Goal: Use online tool/utility: Utilize a website feature to perform a specific function

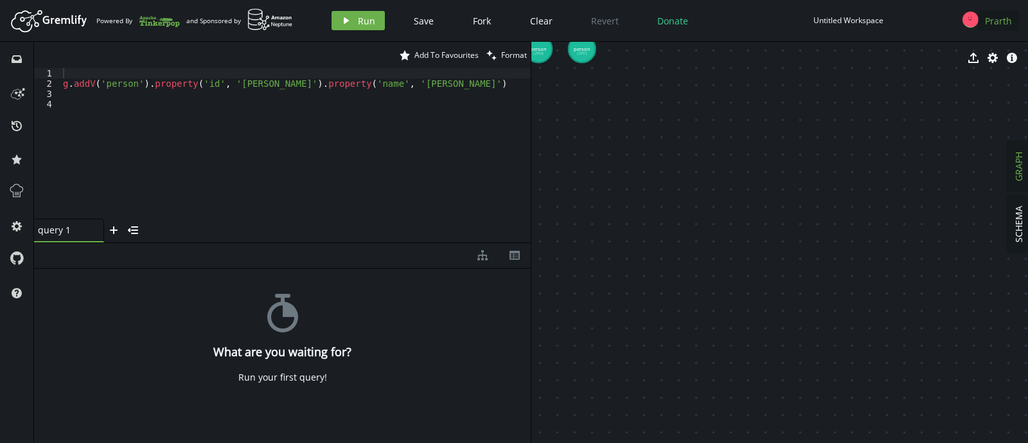
click at [986, 15] on span "Prarth" at bounding box center [998, 21] width 27 height 12
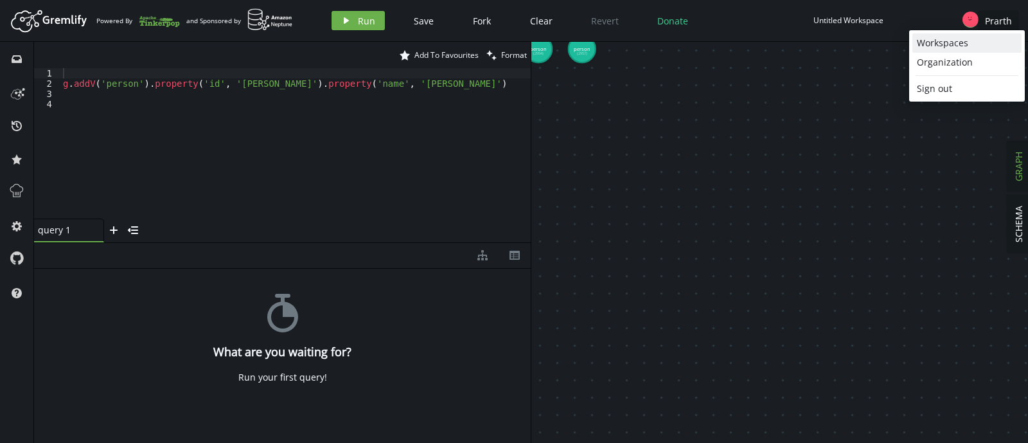
click at [942, 39] on div "Workspaces" at bounding box center [967, 43] width 100 height 13
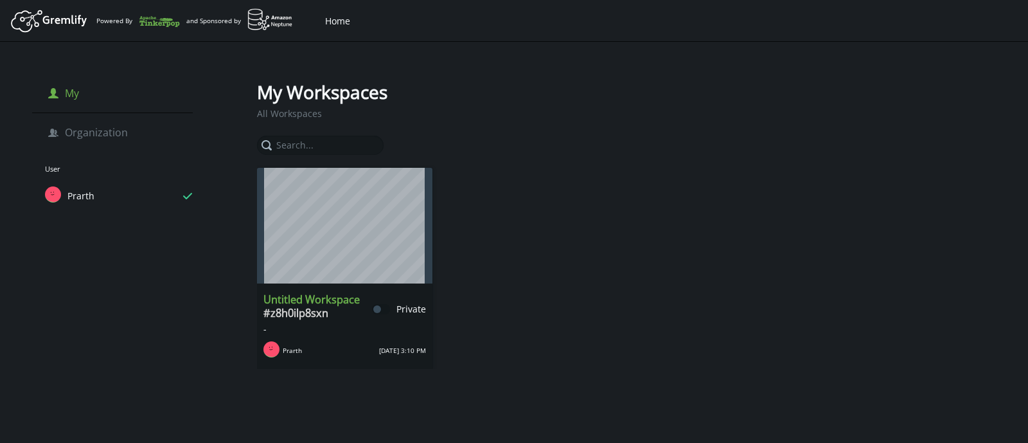
click at [316, 302] on h3 "Untitled Workspace # z8h0ilp8sxn" at bounding box center [317, 306] width 109 height 27
click at [331, 301] on h3 "Untitled Workspace # z8h0ilp8sxn" at bounding box center [317, 306] width 109 height 27
click at [273, 349] on rect at bounding box center [271, 348] width 19 height 19
click at [403, 348] on span "[DATE] 3:10 PM" at bounding box center [402, 350] width 47 height 8
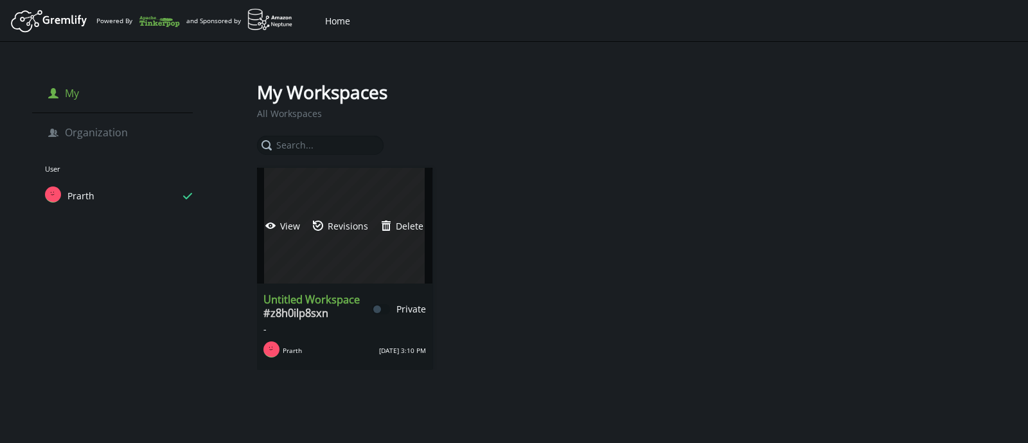
click at [372, 202] on div "eye-open View updated Revisions trash Delete" at bounding box center [344, 226] width 175 height 116
click at [291, 234] on button "eye-open View" at bounding box center [283, 225] width 48 height 19
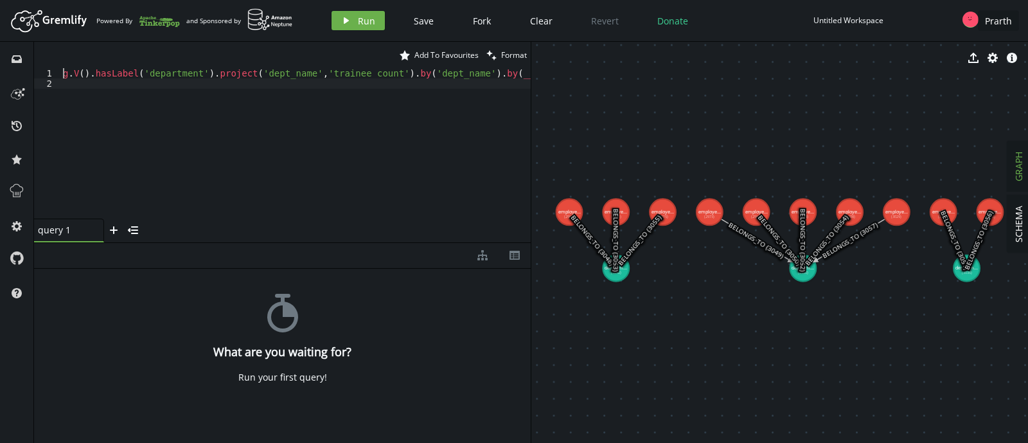
click at [440, 82] on div "g . V ( ) . hasLabel ( 'department' ) . project ( 'dept_name' , 'trainee count'…" at bounding box center [406, 151] width 692 height 166
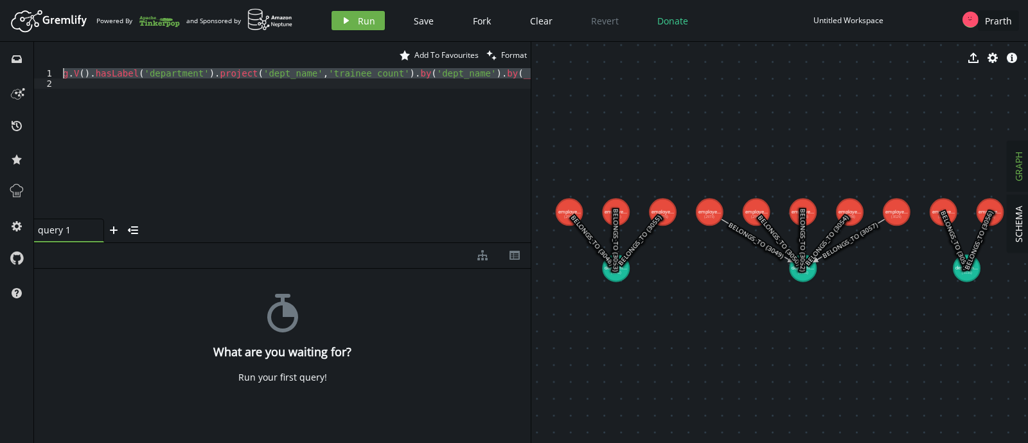
paste textarea "employee').has('emp_name','Pooja').project('emp_name','dept_names').by('emp_nam…"
type textarea "g.V().hasLabel('employee').has('emp_name','Pooja').project('emp_name','dept_nam…"
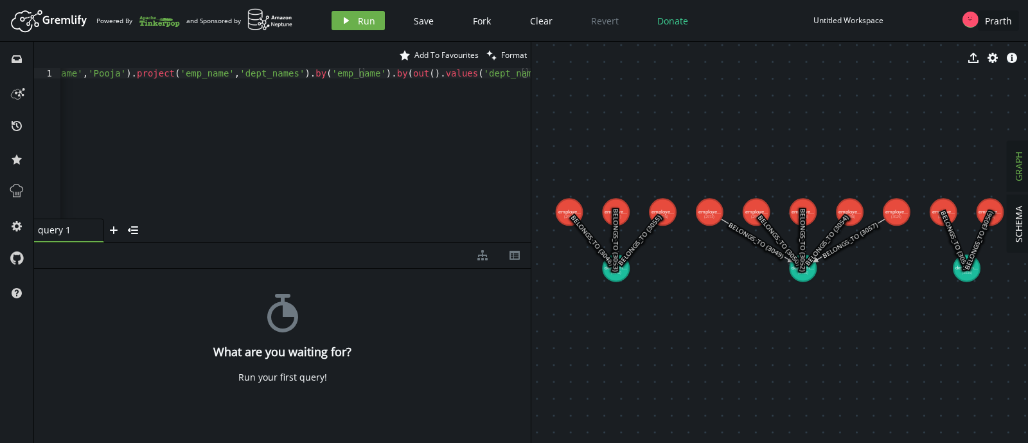
scroll to position [0, 202]
click at [377, 24] on button "play Run" at bounding box center [357, 20] width 53 height 19
